Goal: Navigation & Orientation: Find specific page/section

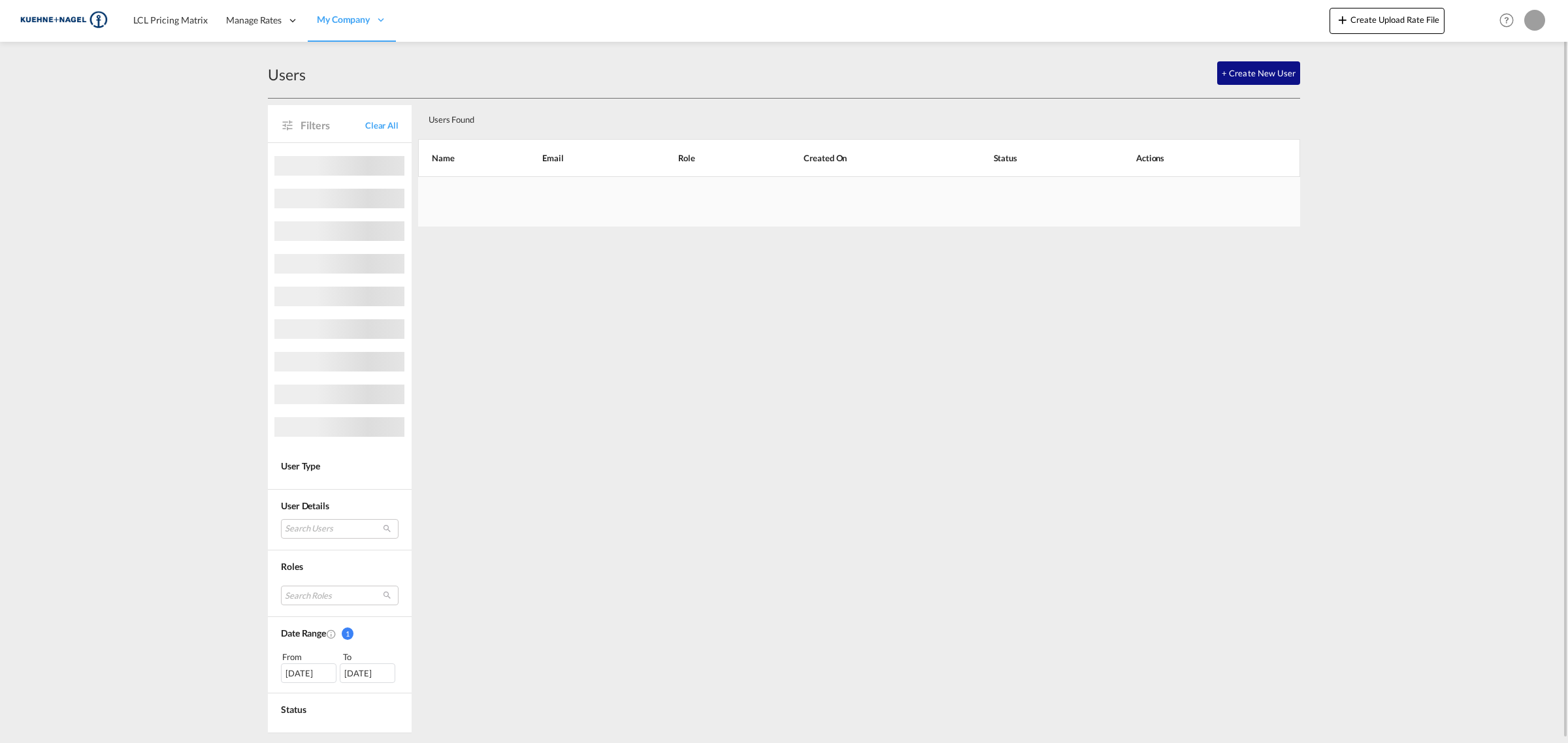
click at [56, 20] on img at bounding box center [64, 21] width 89 height 30
click at [155, 26] on link "LCL Pricing Matrix" at bounding box center [170, 20] width 93 height 42
